Goal: Task Accomplishment & Management: Use online tool/utility

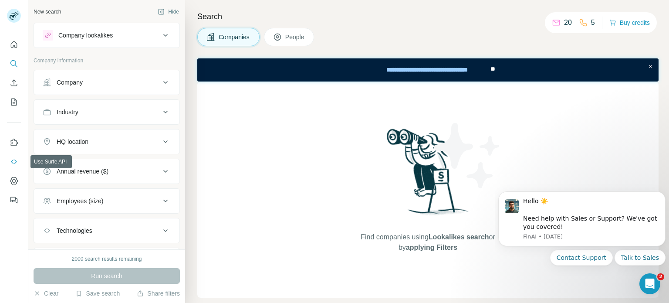
click at [13, 158] on icon "Use Surfe API" at bounding box center [14, 161] width 9 height 9
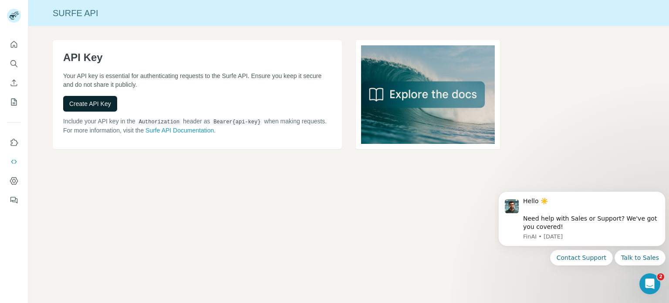
click at [103, 108] on button "Create API Key" at bounding box center [90, 104] width 54 height 16
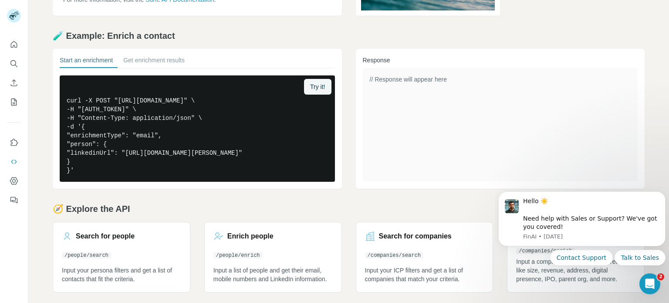
scroll to position [154, 0]
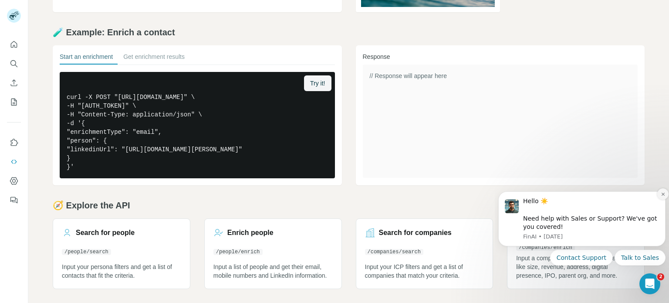
click at [663, 195] on icon "Dismiss notification" at bounding box center [663, 194] width 5 height 5
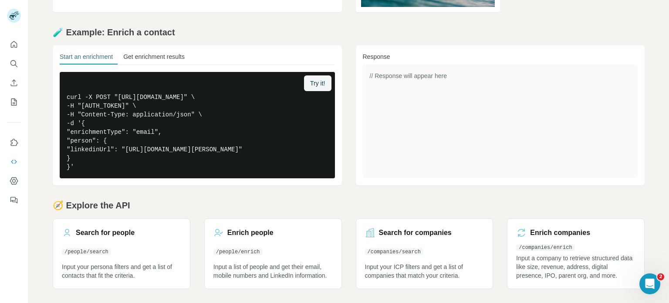
click at [166, 52] on button "Get enrichment results" at bounding box center [153, 58] width 61 height 12
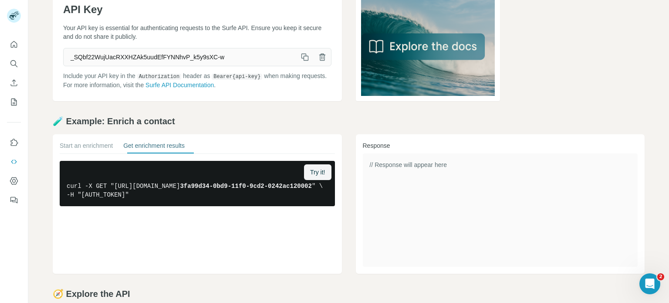
scroll to position [0, 0]
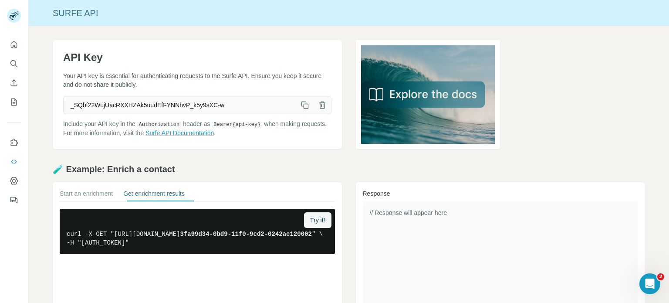
click at [214, 132] on link "Surfe API Documentation" at bounding box center [180, 132] width 68 height 7
